Goal: Information Seeking & Learning: Learn about a topic

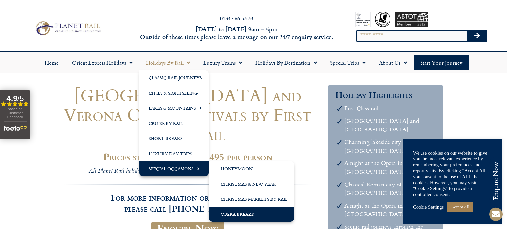
click at [244, 217] on link "Opera Breaks" at bounding box center [251, 214] width 85 height 15
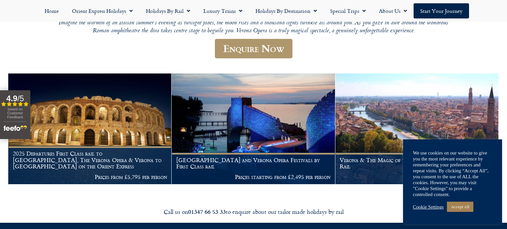
scroll to position [94, 0]
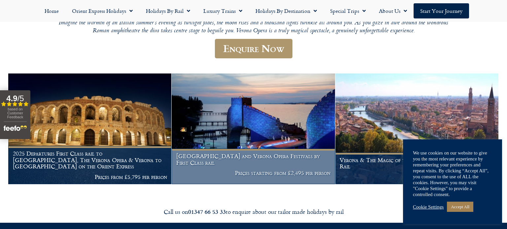
click at [224, 136] on img at bounding box center [253, 129] width 163 height 111
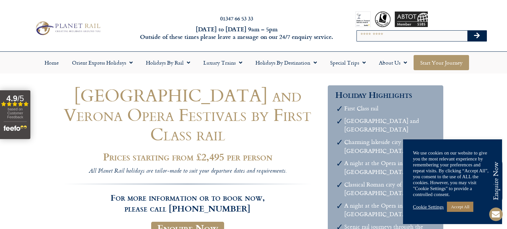
click at [438, 61] on link "Start your Journey" at bounding box center [440, 62] width 55 height 15
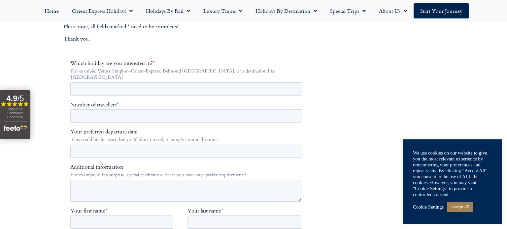
scroll to position [125, 0]
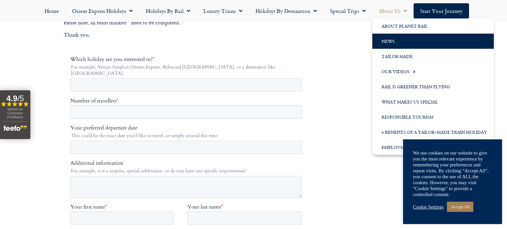
click at [391, 36] on link "News" at bounding box center [432, 41] width 121 height 15
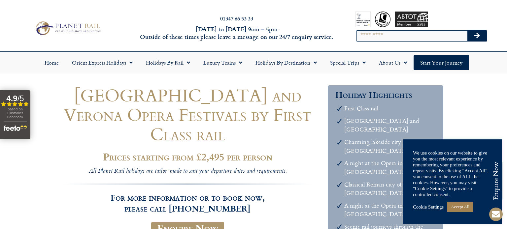
drag, startPoint x: 150, startPoint y: 116, endPoint x: 85, endPoint y: 114, distance: 64.7
drag, startPoint x: 82, startPoint y: 96, endPoint x: 312, endPoint y: 102, distance: 229.7
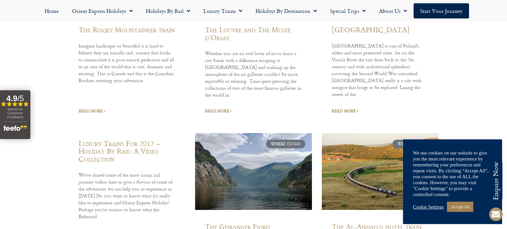
scroll to position [466, 0]
